Goal: Use online tool/utility: Utilize a website feature to perform a specific function

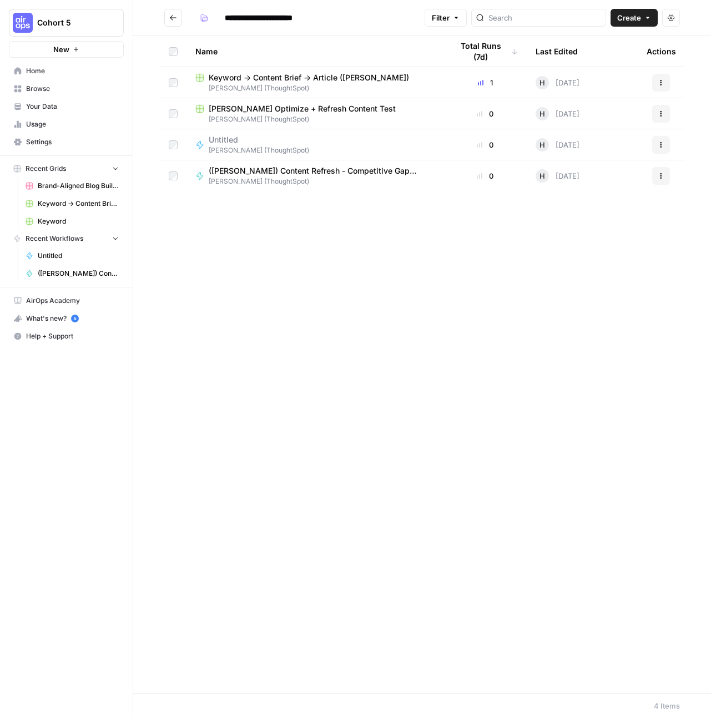
click at [172, 16] on icon "Go back" at bounding box center [173, 17] width 7 height 5
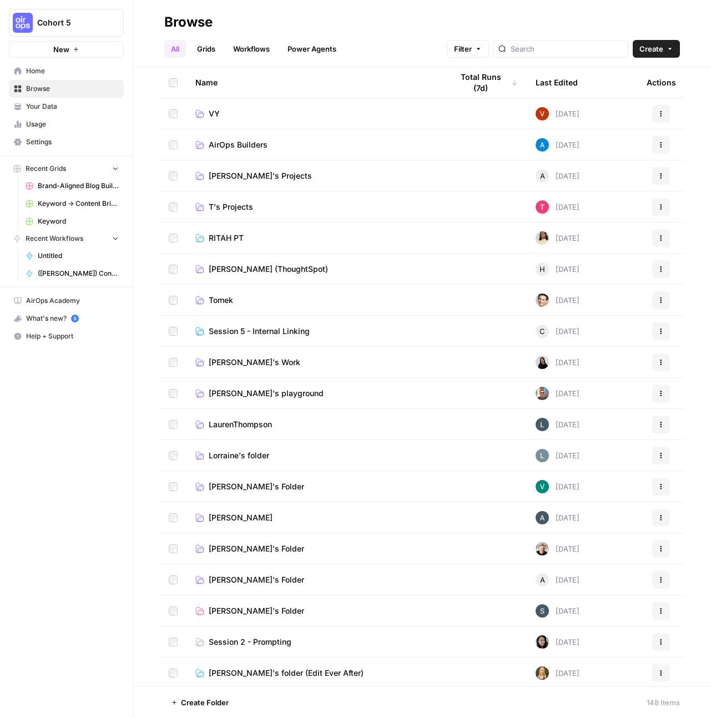
click at [281, 268] on span "[PERSON_NAME] (ThoughtSpot)" at bounding box center [268, 269] width 119 height 11
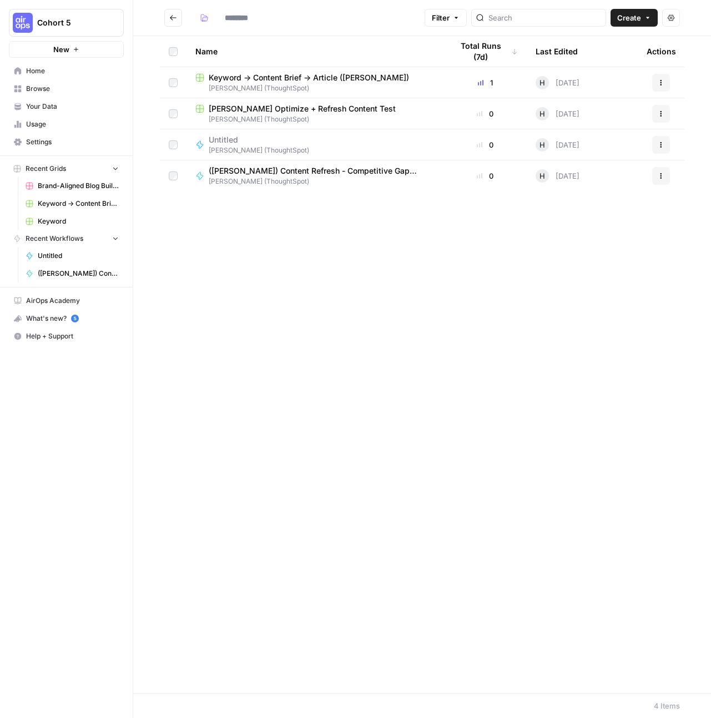
type input "**********"
click at [315, 85] on span "[PERSON_NAME] (ThoughtSpot)" at bounding box center [314, 88] width 239 height 10
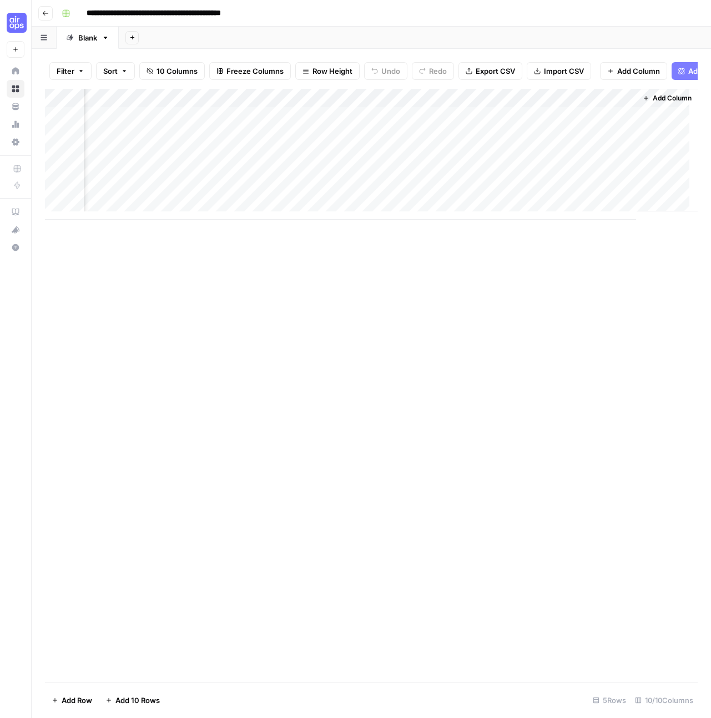
scroll to position [0, 586]
click at [44, 11] on icon "button" at bounding box center [45, 13] width 7 height 7
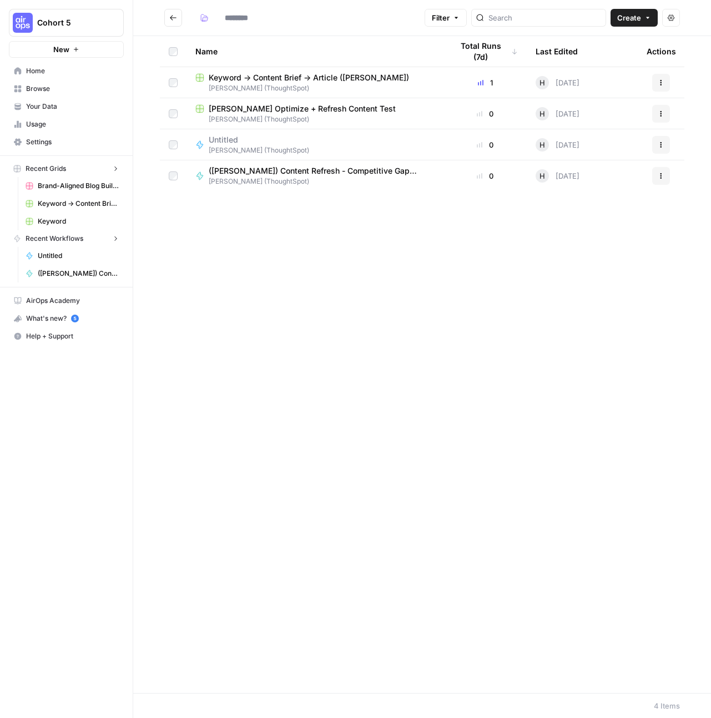
type input "**********"
click at [174, 22] on button "Go back" at bounding box center [173, 18] width 18 height 18
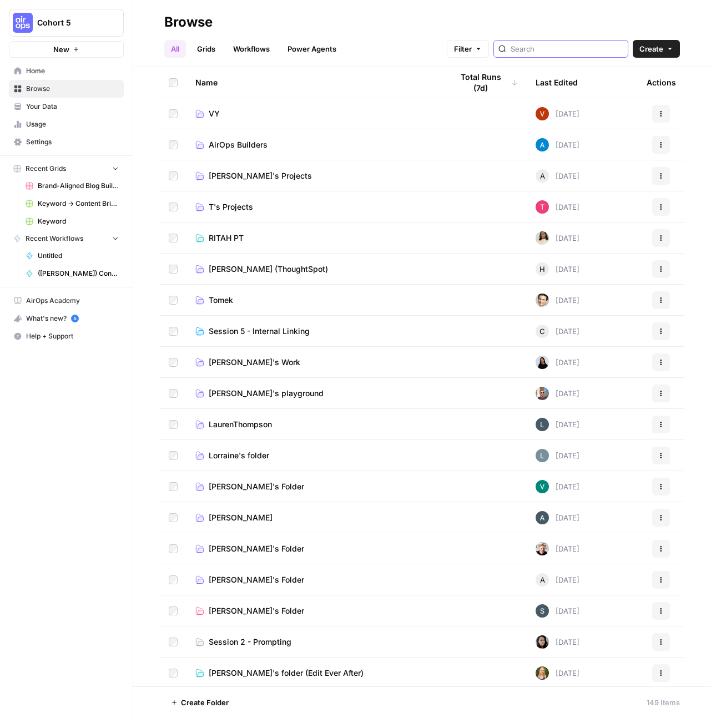
click at [557, 53] on input "search" at bounding box center [566, 48] width 113 height 11
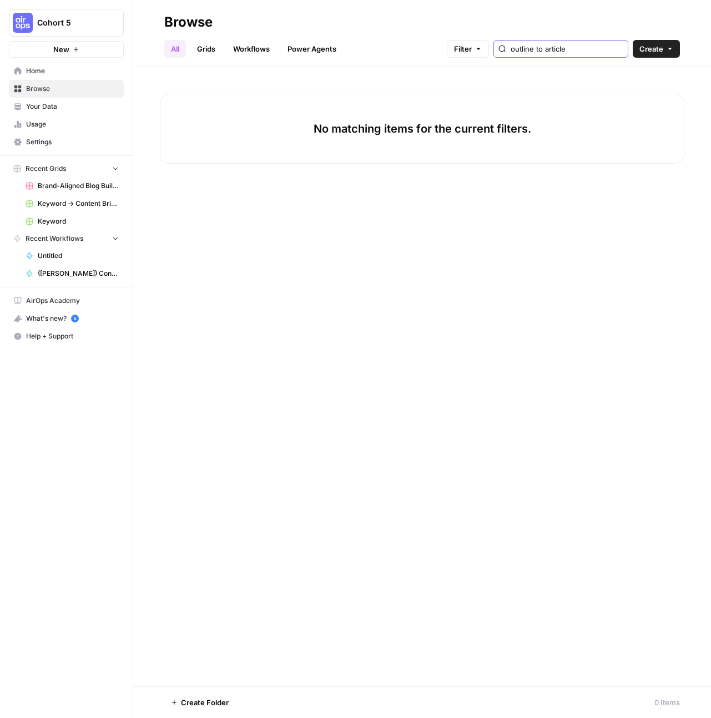
type input "outline to article"
click at [194, 47] on link "Grids" at bounding box center [206, 49] width 32 height 18
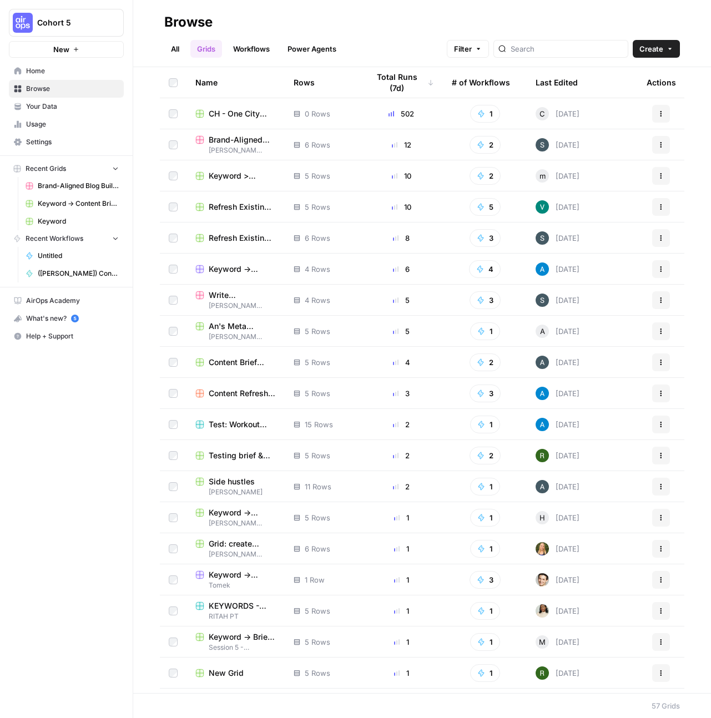
click at [656, 393] on button "Actions" at bounding box center [661, 393] width 18 height 18
click at [588, 417] on span "Duplicate" at bounding box center [603, 419] width 89 height 11
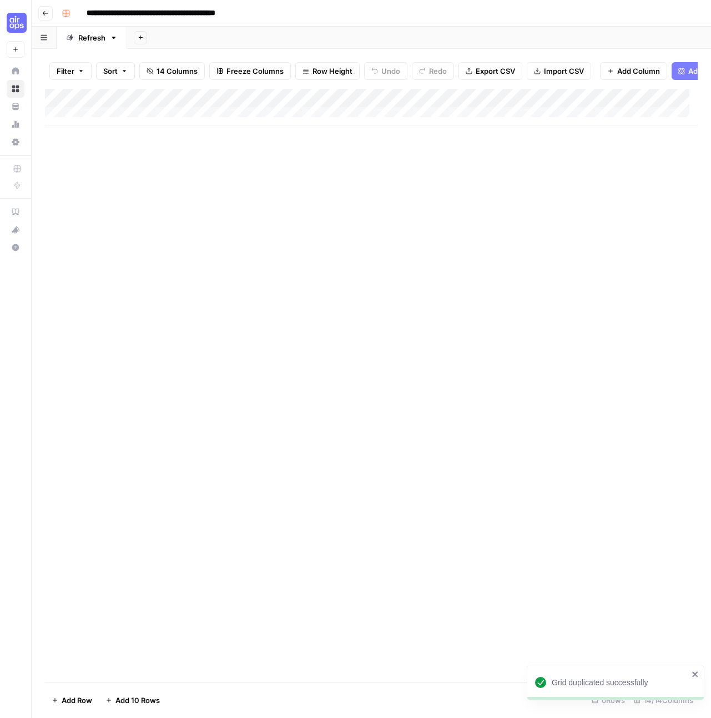
click at [100, 15] on input "**********" at bounding box center [174, 13] width 185 height 18
click at [85, 9] on input "**********" at bounding box center [174, 13] width 185 height 18
drag, startPoint x: 216, startPoint y: 13, endPoint x: 322, endPoint y: 15, distance: 106.0
click at [322, 15] on div "**********" at bounding box center [378, 13] width 642 height 18
type input "**********"
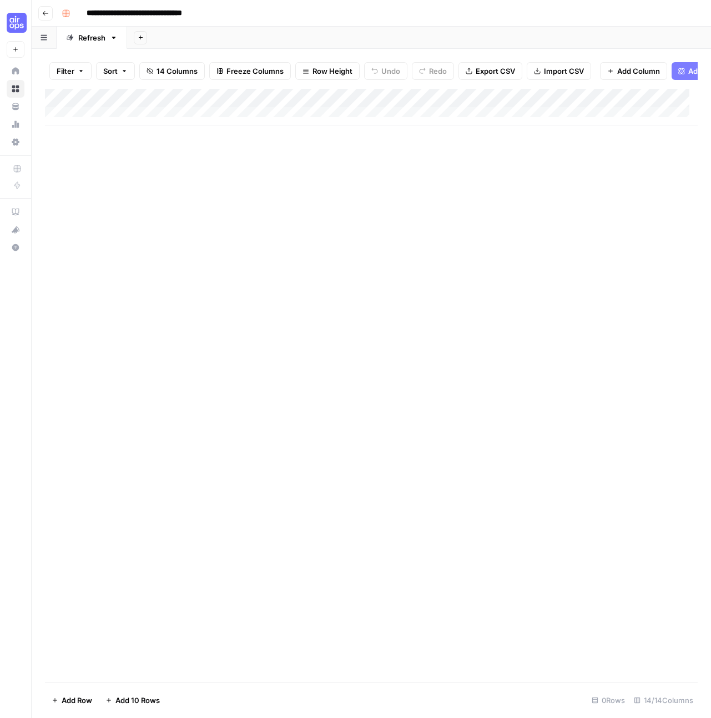
click at [306, 167] on div "Add Column" at bounding box center [371, 385] width 652 height 593
click at [678, 73] on icon "button" at bounding box center [681, 71] width 7 height 7
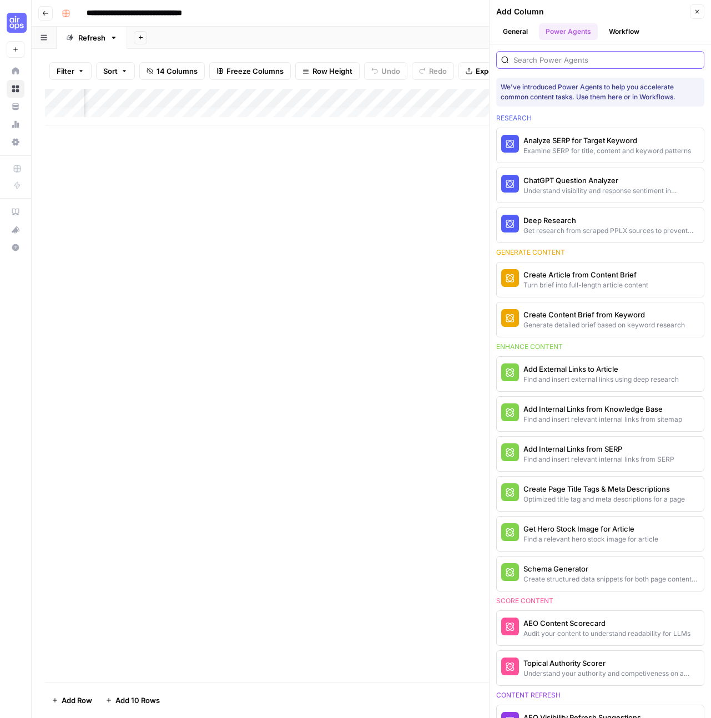
click at [585, 59] on input "search" at bounding box center [606, 59] width 186 height 11
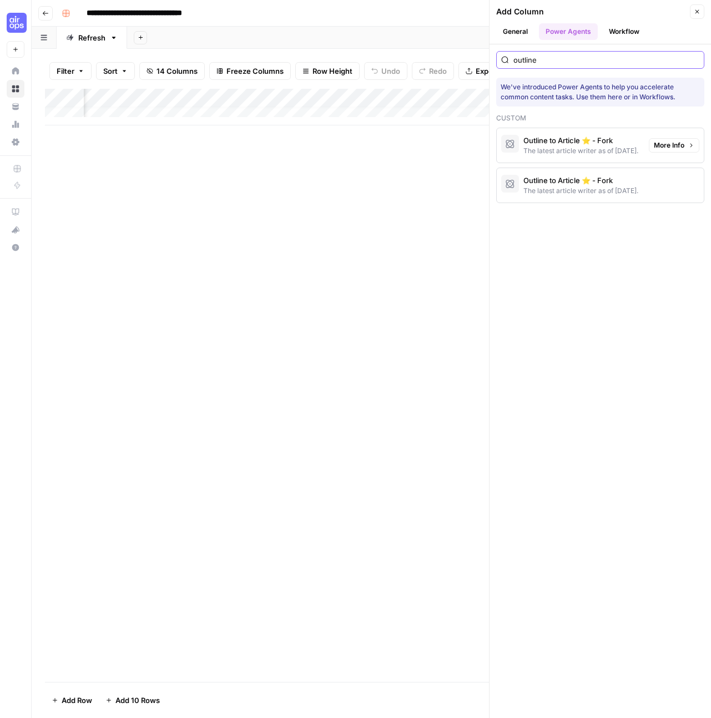
type input "outline"
click at [586, 138] on div "Outline to Article ⭐️ - Fork" at bounding box center [580, 140] width 115 height 11
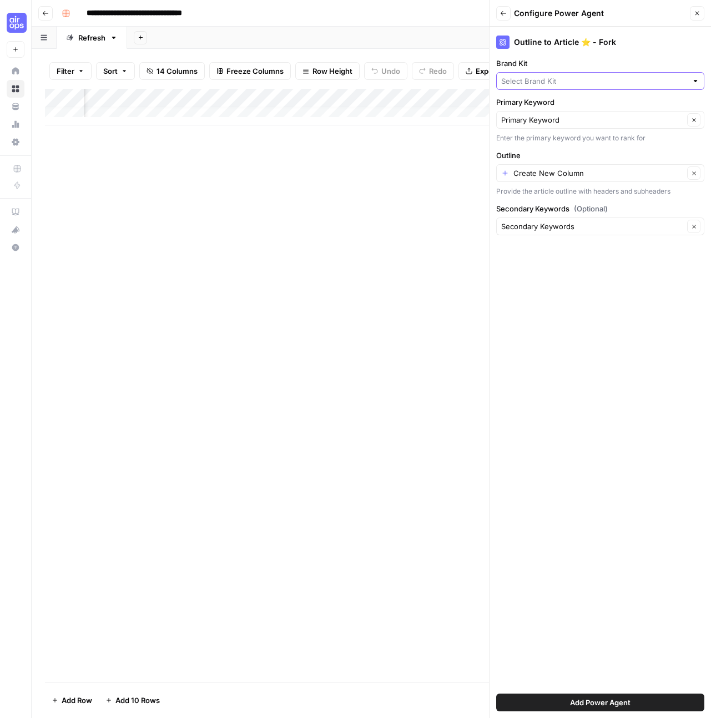
click at [565, 77] on input "Brand Kit" at bounding box center [594, 80] width 186 height 11
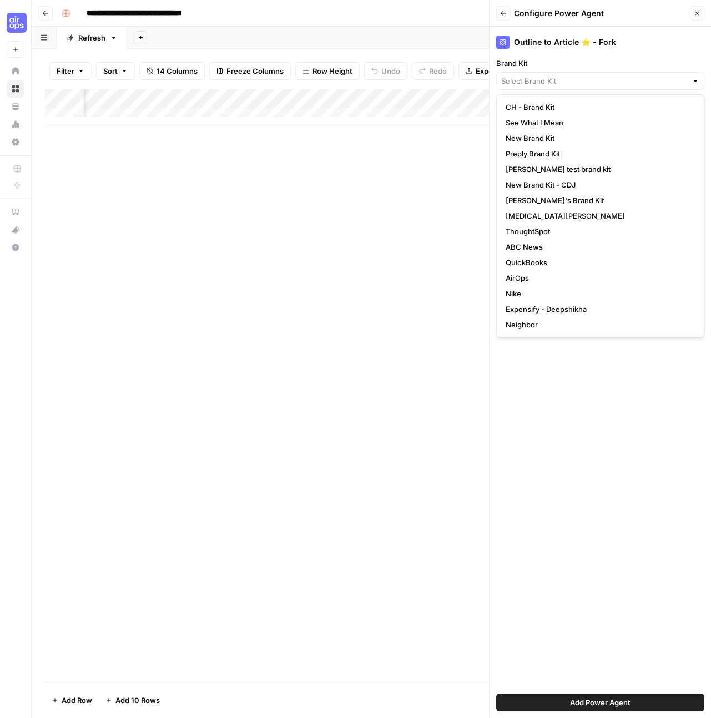
scroll to position [2, 0]
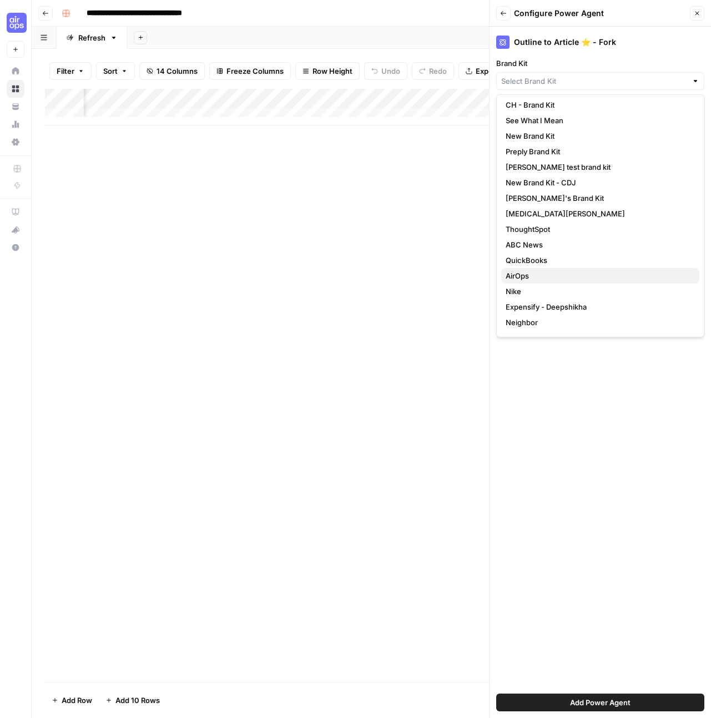
click at [559, 277] on span "AirOps" at bounding box center [597, 275] width 185 height 11
type input "AirOps"
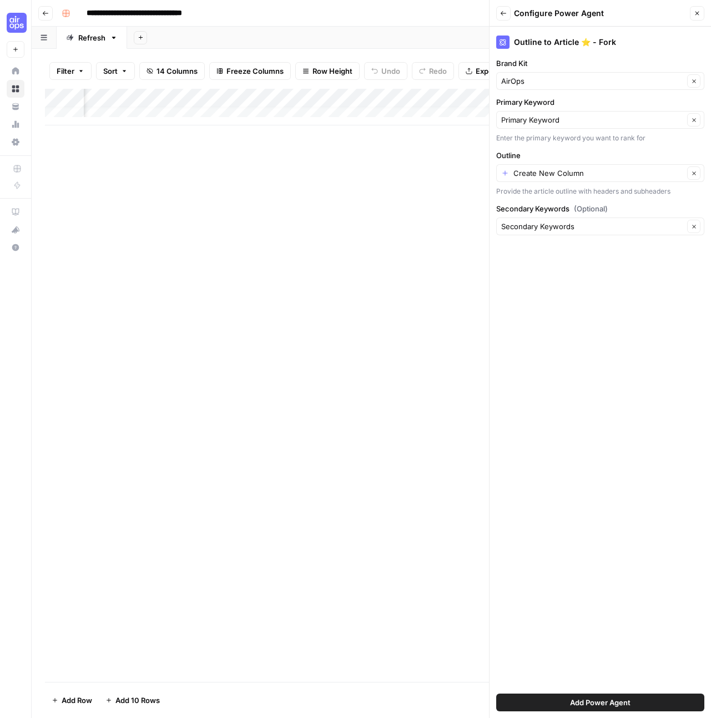
click at [614, 700] on span "Add Power Agent" at bounding box center [600, 702] width 60 height 11
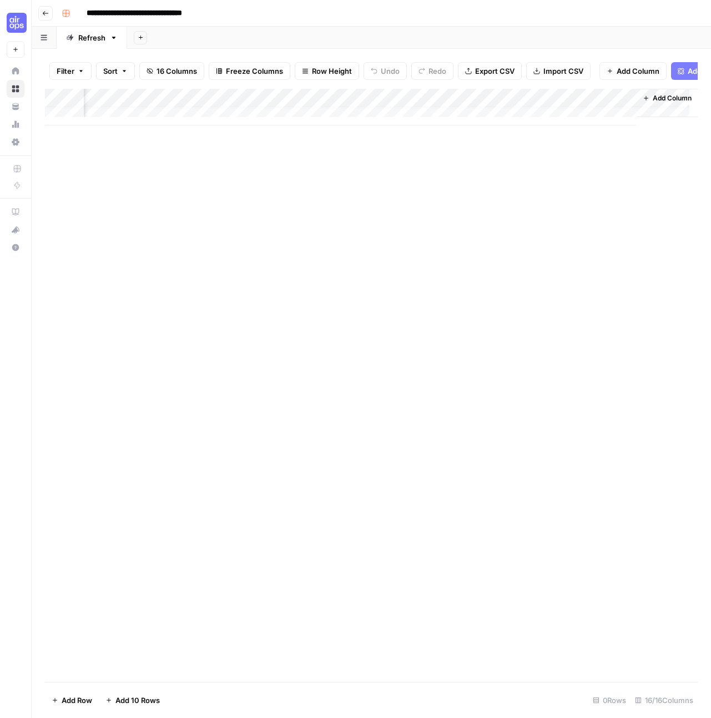
scroll to position [8, 1442]
click at [556, 107] on div "Add Column" at bounding box center [371, 107] width 652 height 37
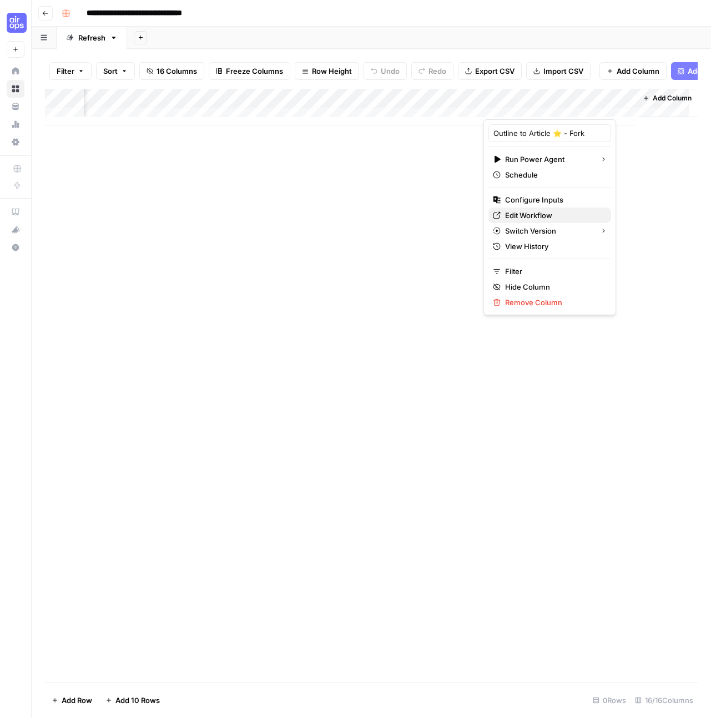
click at [531, 216] on span "Edit Workflow" at bounding box center [553, 215] width 97 height 11
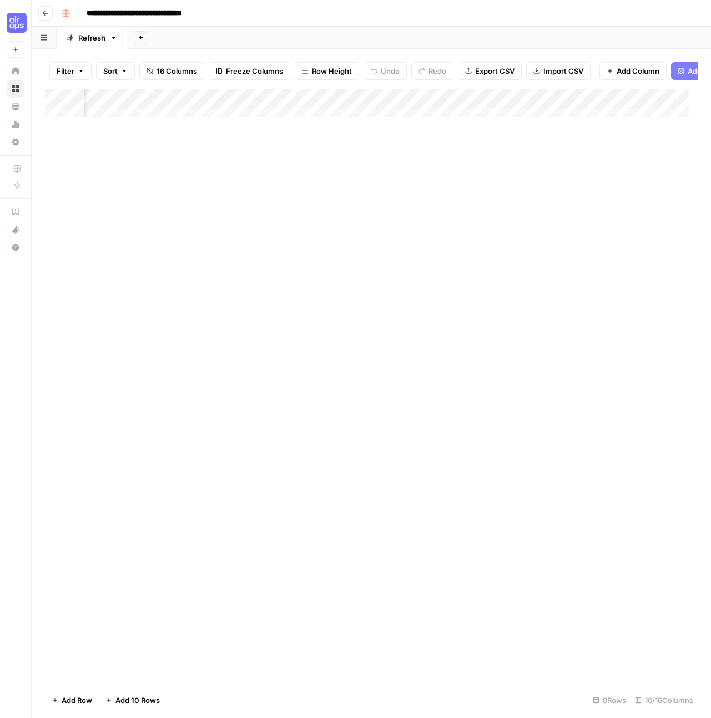
scroll to position [8, 1253]
click at [268, 134] on div "Add Column" at bounding box center [371, 385] width 652 height 593
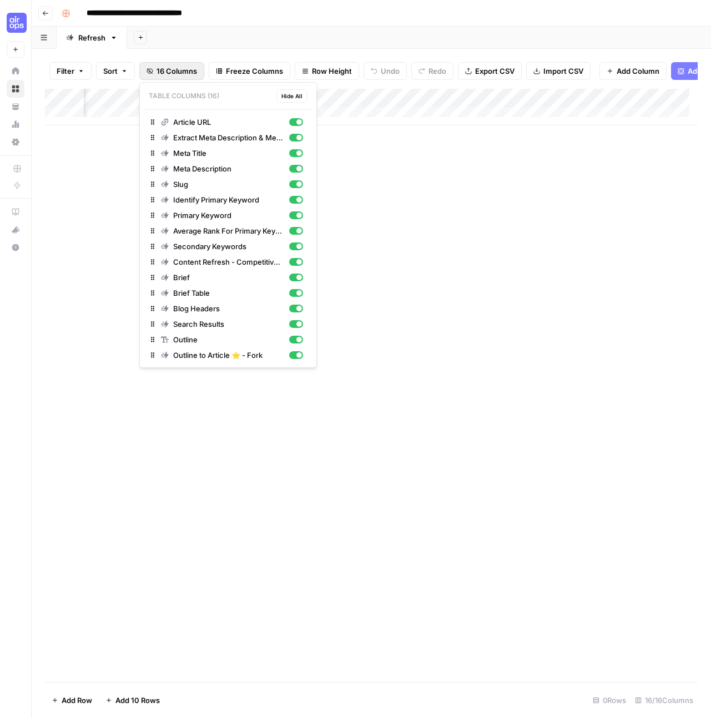
click at [189, 74] on span "16 Columns" at bounding box center [176, 70] width 40 height 11
click at [265, 43] on div "Add Sheet" at bounding box center [419, 38] width 584 height 22
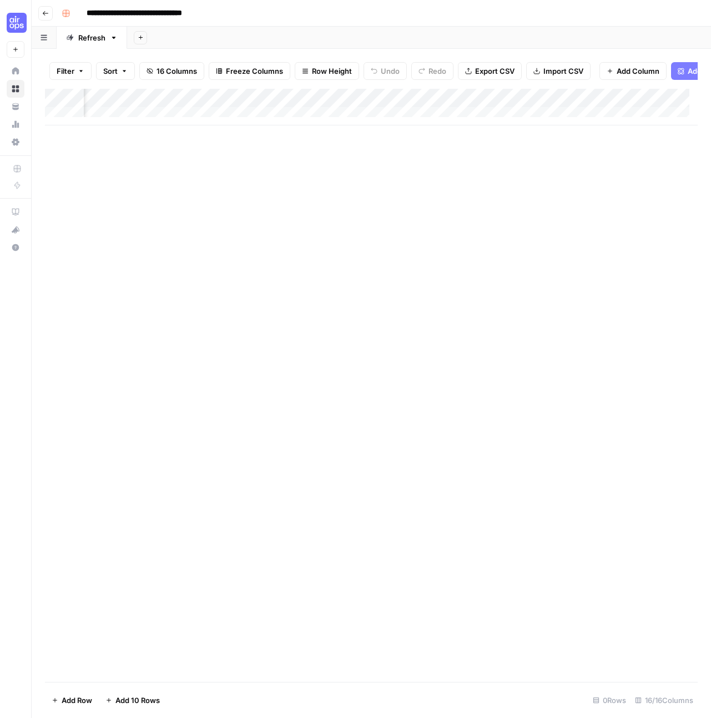
click at [310, 73] on button "Row Height" at bounding box center [327, 71] width 64 height 18
click at [335, 126] on span "Medium" at bounding box center [355, 124] width 80 height 11
drag, startPoint x: 340, startPoint y: 134, endPoint x: 320, endPoint y: 189, distance: 58.4
click at [320, 189] on div "Add Column" at bounding box center [371, 385] width 652 height 593
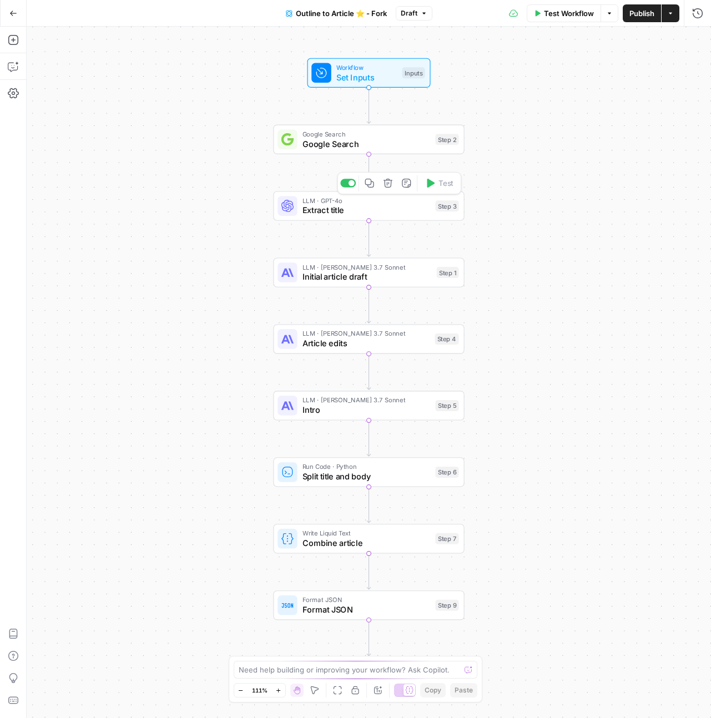
click at [347, 217] on div "LLM · GPT-4o Extract title Step 3 Copy step Delete step Add Note Test" at bounding box center [368, 205] width 191 height 29
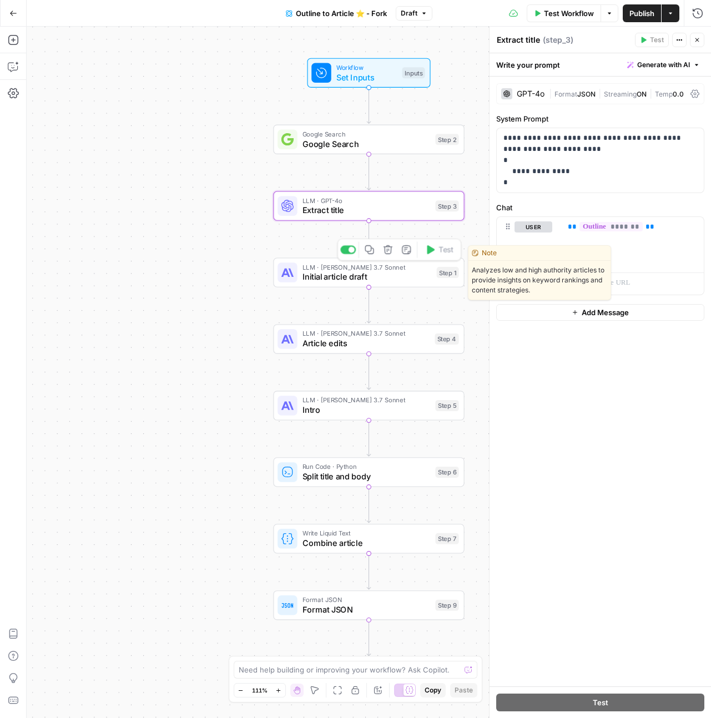
click at [367, 267] on span "LLM · Claude 3.7 Sonnet" at bounding box center [366, 267] width 129 height 10
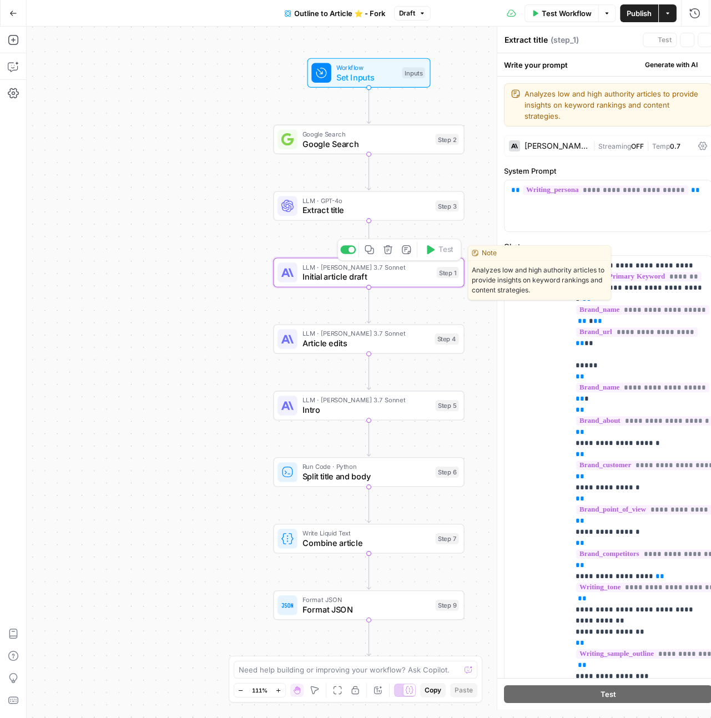
type textarea "Initial article draft"
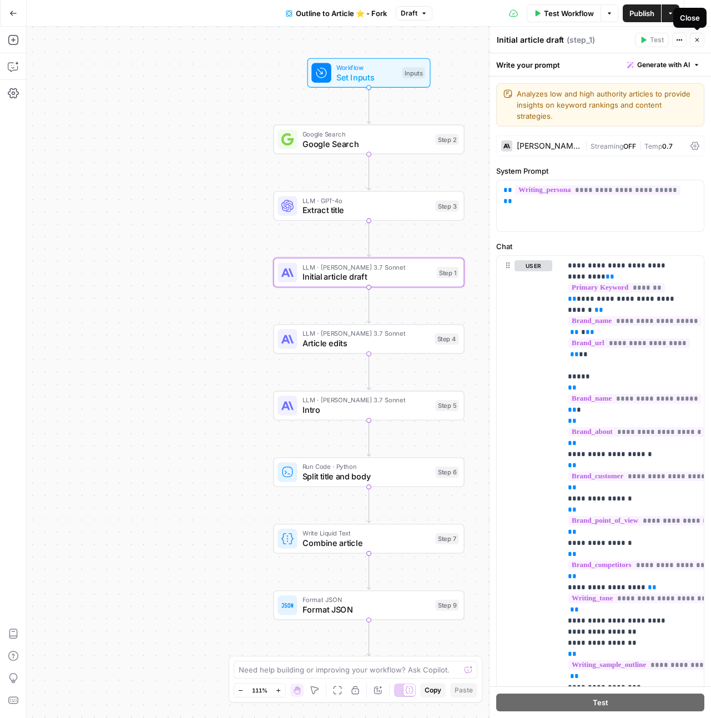
click at [367, 69] on span "Workflow" at bounding box center [366, 67] width 61 height 10
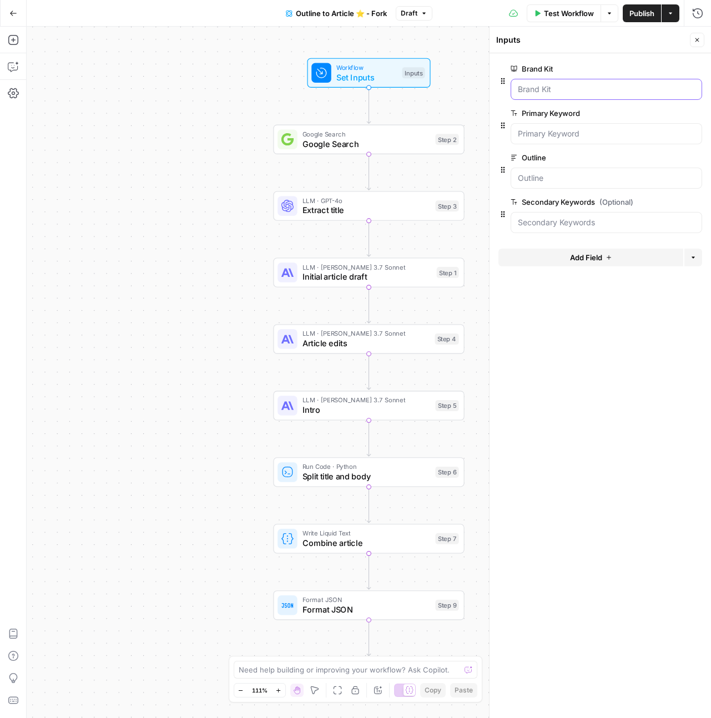
click at [550, 85] on Kit "Brand Kit" at bounding box center [606, 89] width 177 height 11
click at [701, 39] on button "Close" at bounding box center [697, 40] width 14 height 14
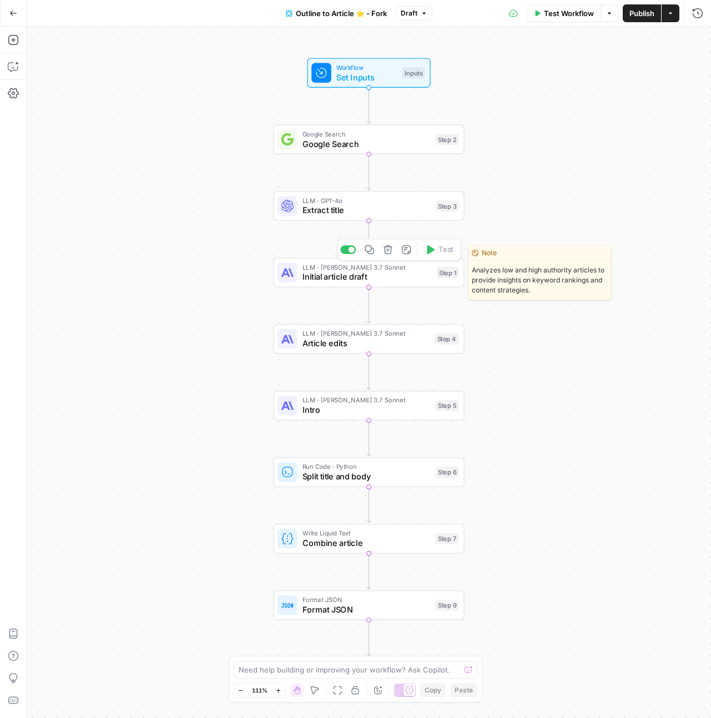
click at [363, 282] on span "Initial article draft" at bounding box center [366, 277] width 129 height 12
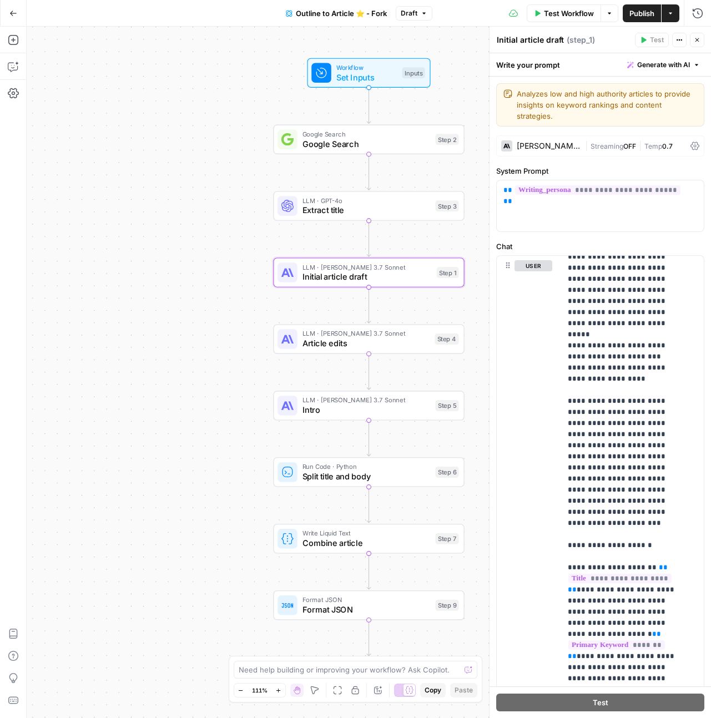
click at [690, 149] on icon at bounding box center [694, 145] width 9 height 9
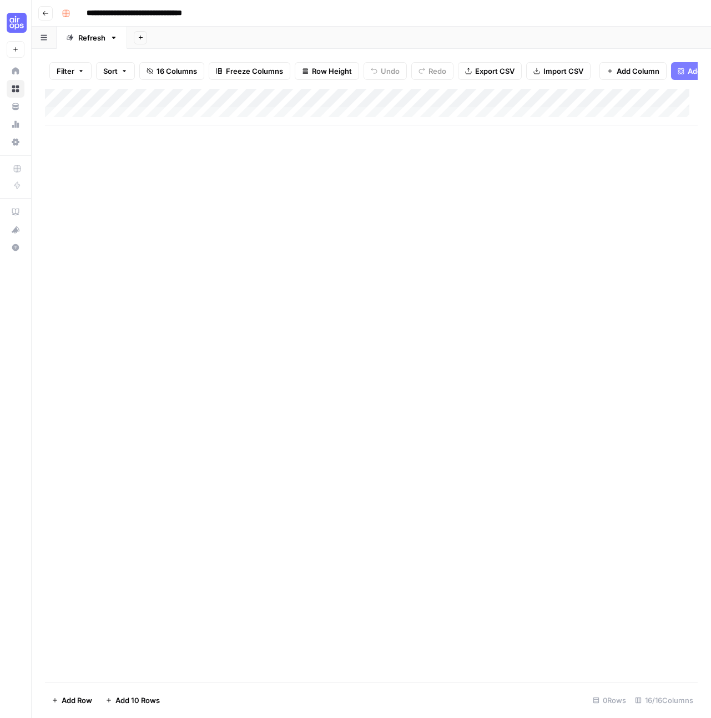
click at [369, 103] on div "Add Column" at bounding box center [371, 107] width 652 height 37
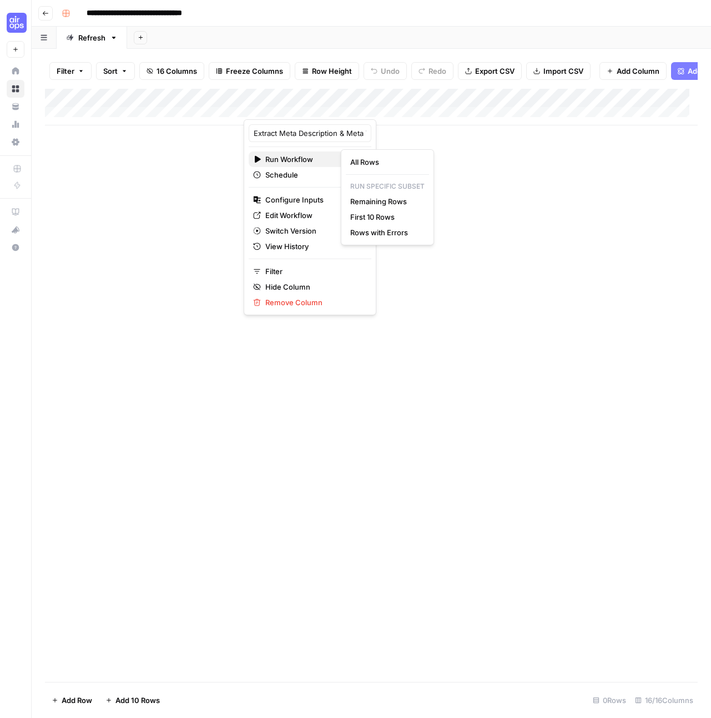
click at [303, 161] on span "Run Workflow" at bounding box center [308, 159] width 86 height 11
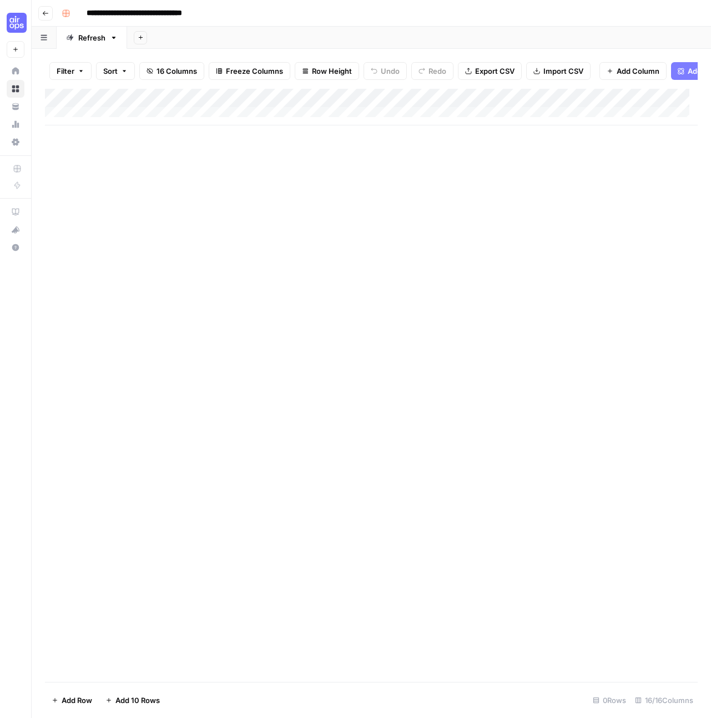
click at [503, 149] on div "Add Column" at bounding box center [371, 385] width 652 height 593
